Goal: Task Accomplishment & Management: Use online tool/utility

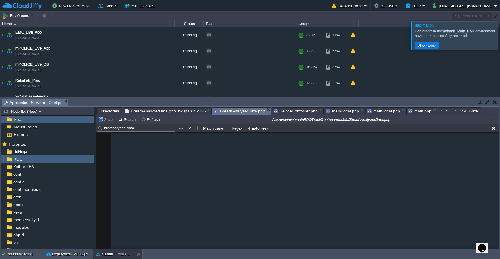
scroll to position [393, 0]
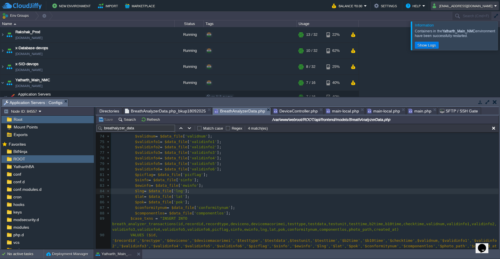
click at [484, 3] on button "[EMAIL_ADDRESS][DOMAIN_NAME]" at bounding box center [464, 5] width 62 height 7
click at [475, 29] on link "Sign out" at bounding box center [475, 31] width 45 height 6
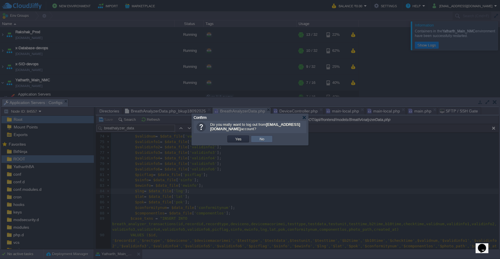
click at [270, 138] on td "No" at bounding box center [262, 138] width 22 height 7
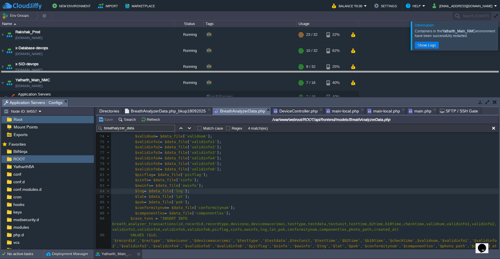
drag, startPoint x: 156, startPoint y: 99, endPoint x: 156, endPoint y: 71, distance: 28.8
click at [156, 71] on body "New Environment Import Marketplace Bonus ₹0.00 Upgrade Account Balance ₹0.00 Se…" at bounding box center [250, 129] width 500 height 259
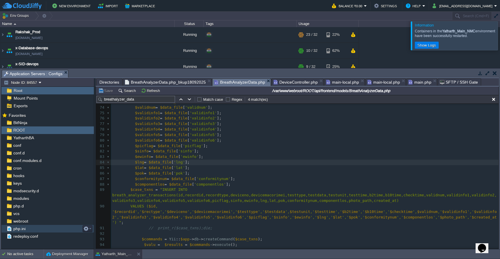
click at [26, 230] on span "php.ini" at bounding box center [19, 228] width 14 height 5
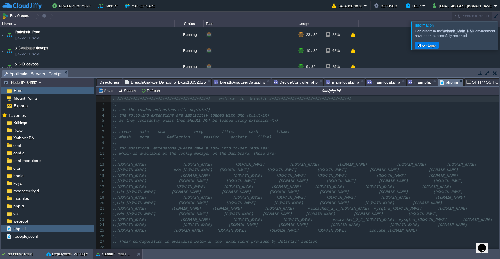
scroll to position [2, 0]
click at [276, 156] on pre ";;" at bounding box center [305, 159] width 388 height 6
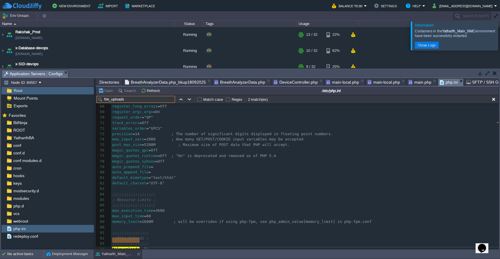
type input "file_uploads"
type textarea "//"
click at [175, 246] on pre "// file_uploads = On" at bounding box center [305, 249] width 388 height 6
click at [105, 93] on button "Save" at bounding box center [106, 90] width 16 height 5
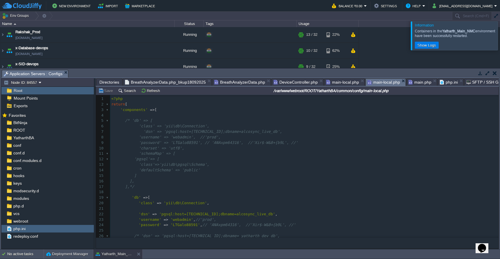
click at [378, 84] on span "main-local.php" at bounding box center [384, 82] width 33 height 7
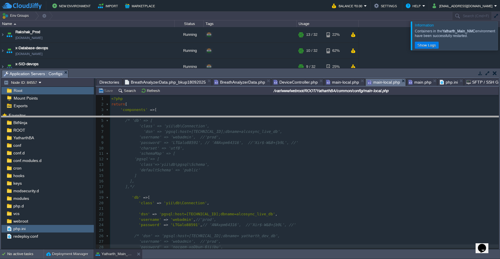
drag, startPoint x: 301, startPoint y: 71, endPoint x: 315, endPoint y: 150, distance: 80.1
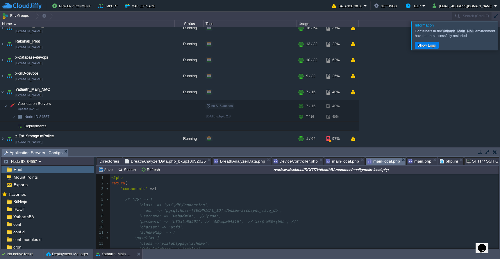
scroll to position [39, 0]
click at [116, 108] on button "button" at bounding box center [113, 105] width 5 height 5
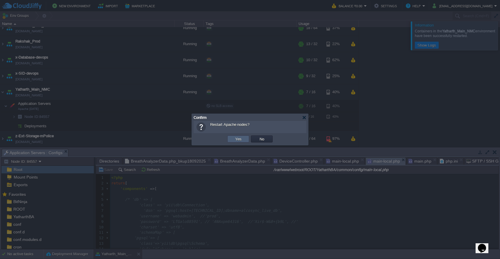
click at [243, 138] on td "Yes" at bounding box center [238, 138] width 22 height 7
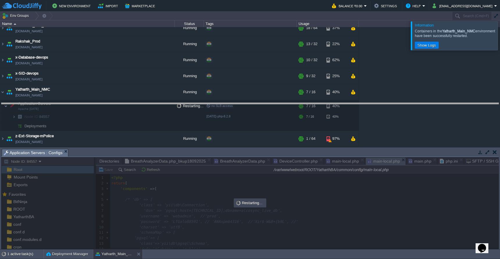
drag, startPoint x: 245, startPoint y: 149, endPoint x: 242, endPoint y: 103, distance: 46.3
click at [242, 103] on body "New Environment Import Marketplace Bonus ₹0.00 Upgrade Account Balance ₹0.00 Se…" at bounding box center [250, 129] width 500 height 259
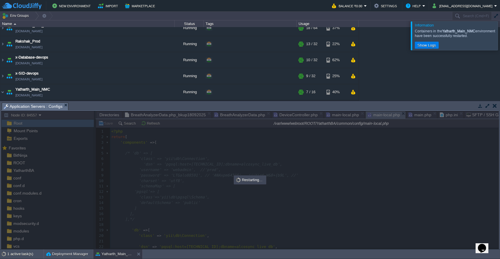
scroll to position [45, 0]
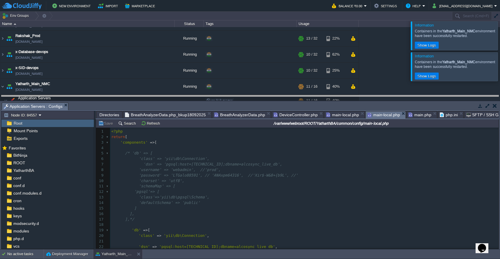
drag, startPoint x: 270, startPoint y: 103, endPoint x: 282, endPoint y: 96, distance: 14.2
click at [282, 96] on body "New Environment Import Marketplace Bonus ₹0.00 Upgrade Account Balance ₹0.00 Se…" at bounding box center [250, 129] width 500 height 259
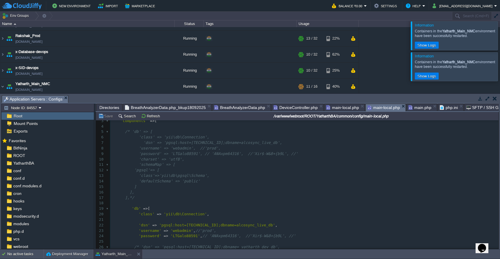
scroll to position [0, 0]
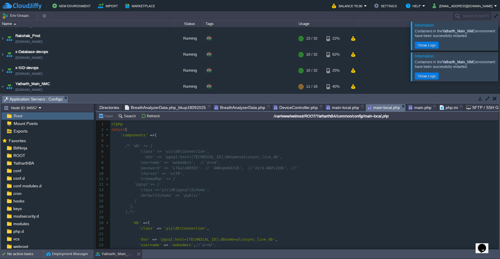
click at [417, 107] on span "main.php" at bounding box center [420, 107] width 23 height 7
